Goal: Find specific page/section: Find specific page/section

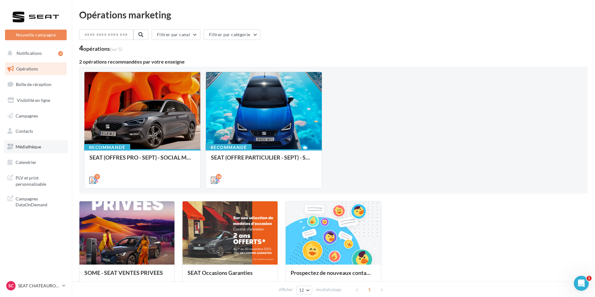
click at [47, 148] on link "Médiathèque" at bounding box center [36, 146] width 64 height 13
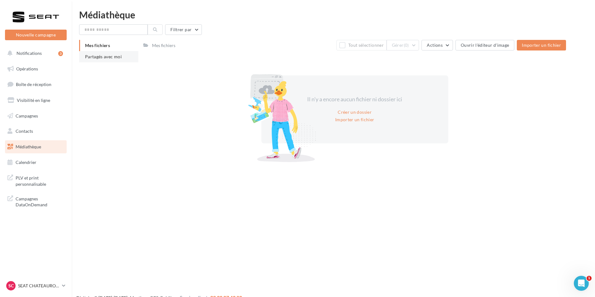
click at [90, 53] on li "Partagés avec moi" at bounding box center [108, 56] width 59 height 11
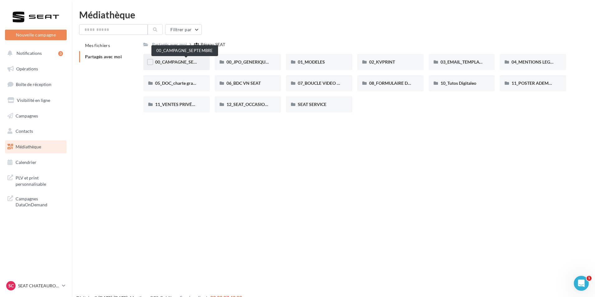
click at [181, 63] on span "00_CAMPAGNE_SEPTEMBRE" at bounding box center [184, 61] width 58 height 5
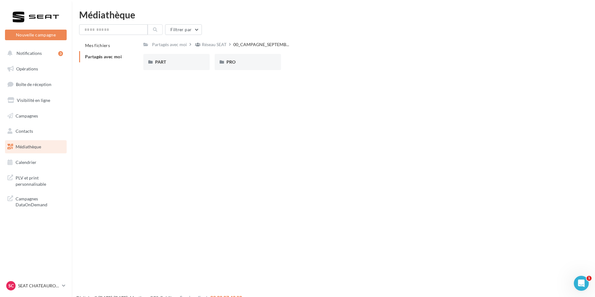
click at [181, 63] on div "PART" at bounding box center [176, 62] width 43 height 6
click at [191, 63] on div "ARONA" at bounding box center [176, 62] width 43 height 6
click at [261, 63] on div "ATECA" at bounding box center [248, 62] width 43 height 6
click at [334, 68] on div "IBIZA" at bounding box center [319, 62] width 66 height 16
click at [386, 65] on div "LEON" at bounding box center [390, 62] width 66 height 16
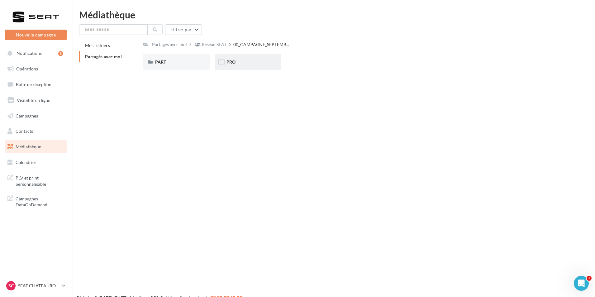
click at [258, 62] on div "PRO" at bounding box center [248, 62] width 43 height 6
click at [184, 59] on div "ARONA" at bounding box center [176, 62] width 43 height 6
click at [266, 64] on div "ATECA" at bounding box center [248, 62] width 43 height 6
click at [341, 66] on div "IBIZA" at bounding box center [319, 62] width 66 height 16
click at [403, 67] on div "LEON" at bounding box center [390, 62] width 66 height 16
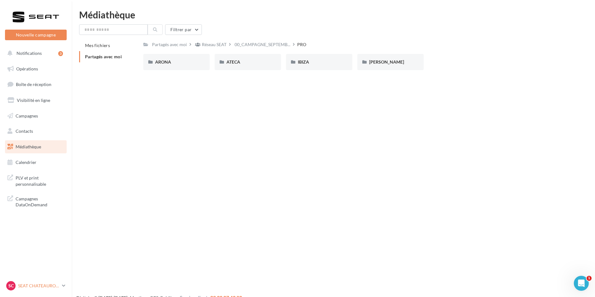
click at [50, 289] on div "SC SEAT CHATEAUROUX seat-chateauroux-36007" at bounding box center [32, 285] width 53 height 9
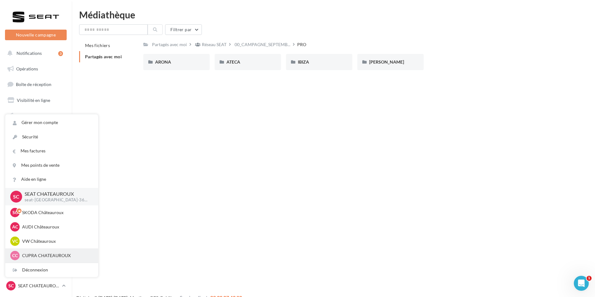
click at [53, 256] on p "CUPRA CHATEAUROUX" at bounding box center [56, 255] width 69 height 6
